Goal: Information Seeking & Learning: Find specific fact

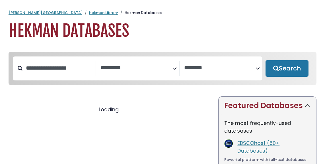
select select "Database Subject Filter"
select select "Database Vendors Filter"
select select "Database Subject Filter"
select select "Database Vendors Filter"
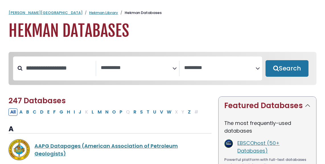
click at [89, 12] on link "Hekman Library" at bounding box center [103, 12] width 29 height 5
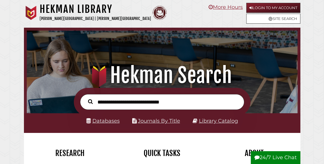
scroll to position [89, 268]
paste input "**********"
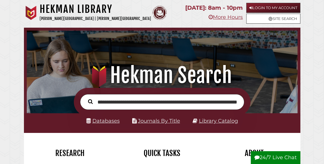
scroll to position [0, 47]
type input "**********"
click at [85, 98] on button "Search" at bounding box center [90, 101] width 11 height 7
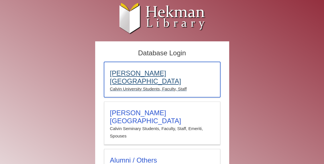
click at [132, 85] on p "Calvin University Students, Faculty, Staff" at bounding box center [162, 88] width 104 height 7
